Goal: Task Accomplishment & Management: Use online tool/utility

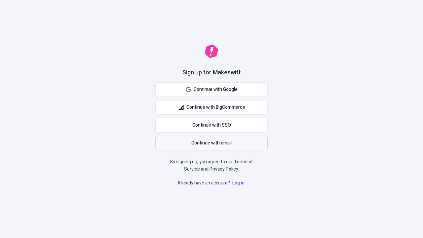
click at [211, 143] on span "Continue with email" at bounding box center [211, 142] width 40 height 7
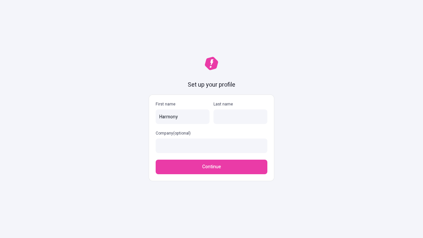
type input "Harmony"
type input "[PERSON_NAME]"
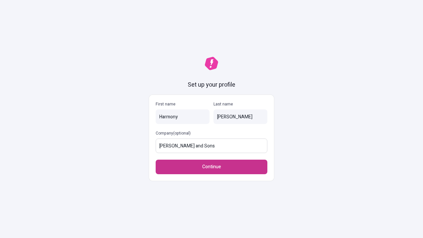
type input "[PERSON_NAME] and Sons"
click at [211, 167] on span "Continue" at bounding box center [211, 166] width 19 height 7
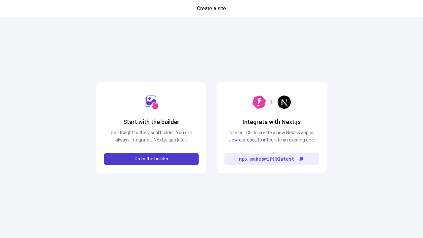
click at [151, 159] on span "Go to the builder" at bounding box center [151, 158] width 34 height 7
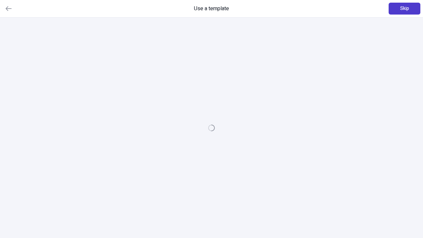
click at [404, 9] on span "Skip" at bounding box center [404, 8] width 9 height 7
